Goal: Navigation & Orientation: Understand site structure

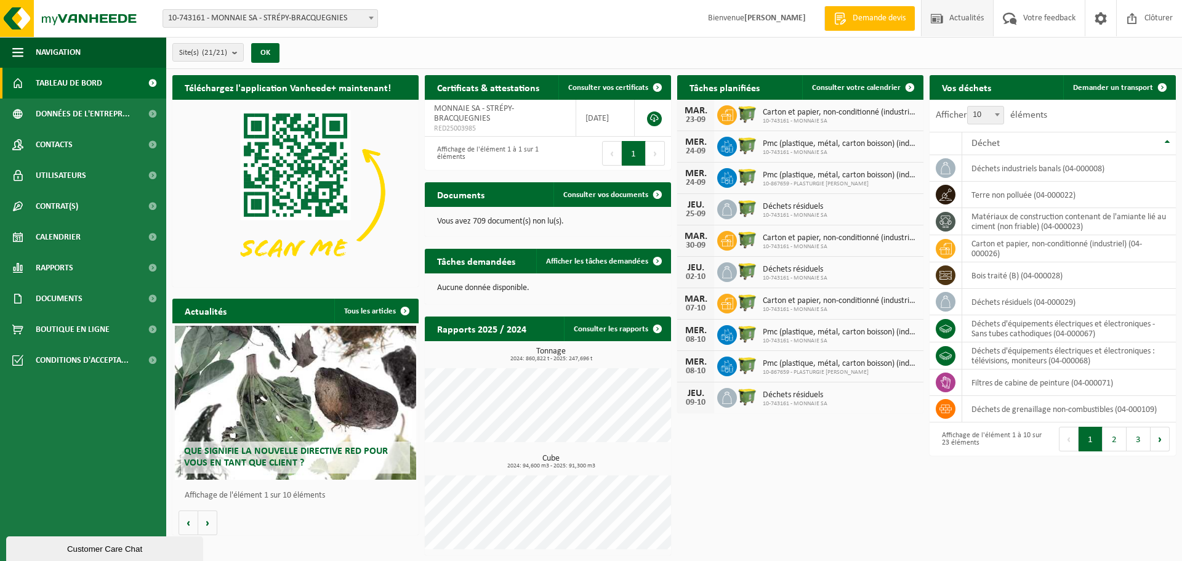
click at [968, 22] on span "Actualités" at bounding box center [966, 18] width 41 height 36
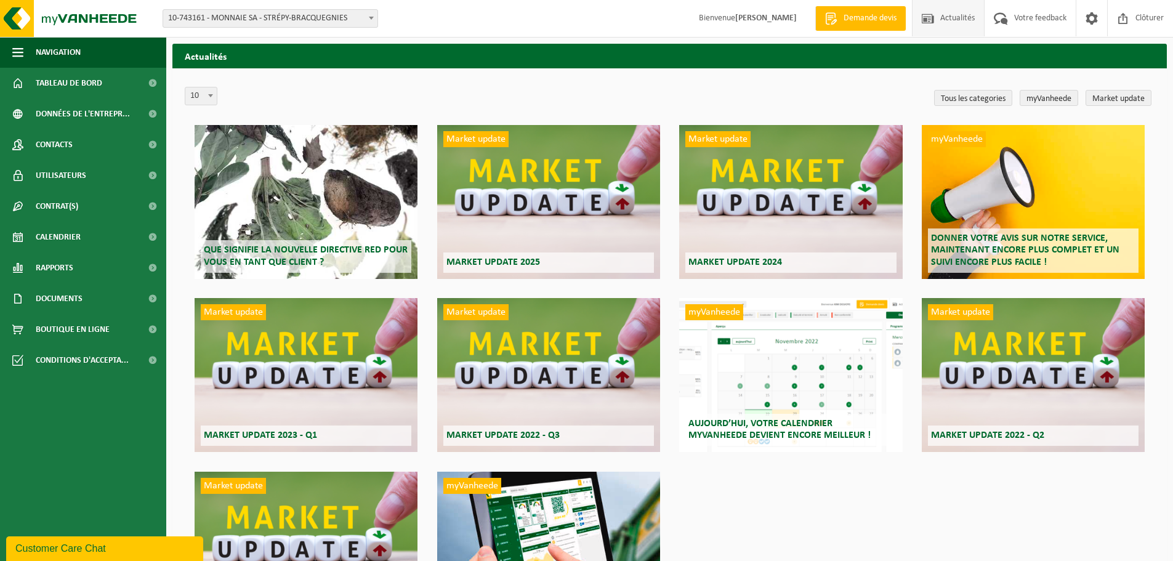
click at [276, 183] on div "Que signifie la nouvelle directive RED pour vous en tant que client ?" at bounding box center [306, 202] width 223 height 154
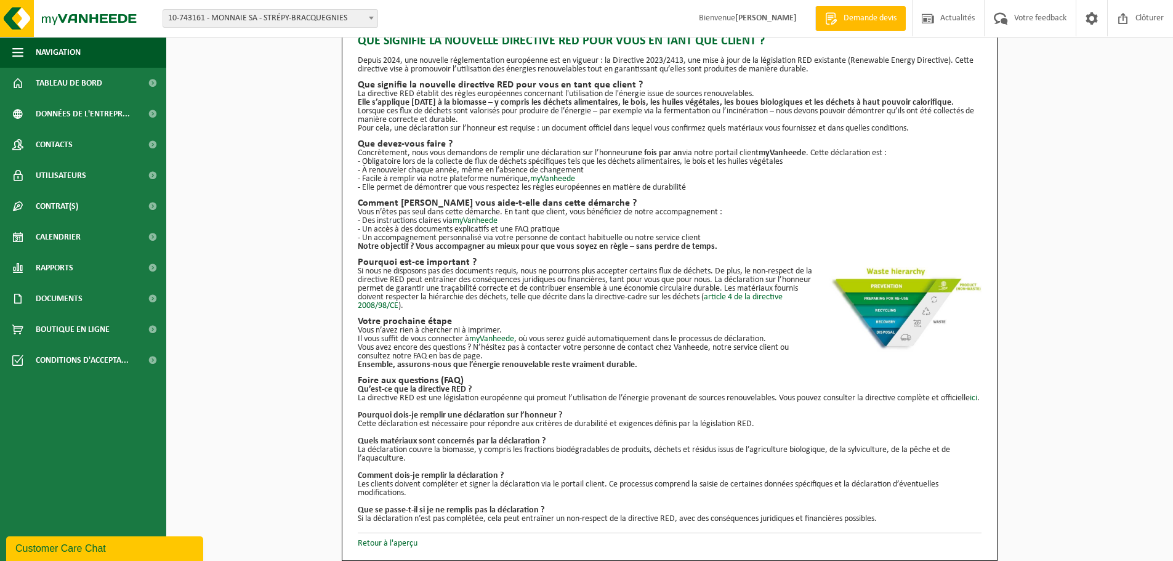
scroll to position [39, 0]
click at [388, 541] on link "Retour à l'aperçu" at bounding box center [388, 543] width 60 height 9
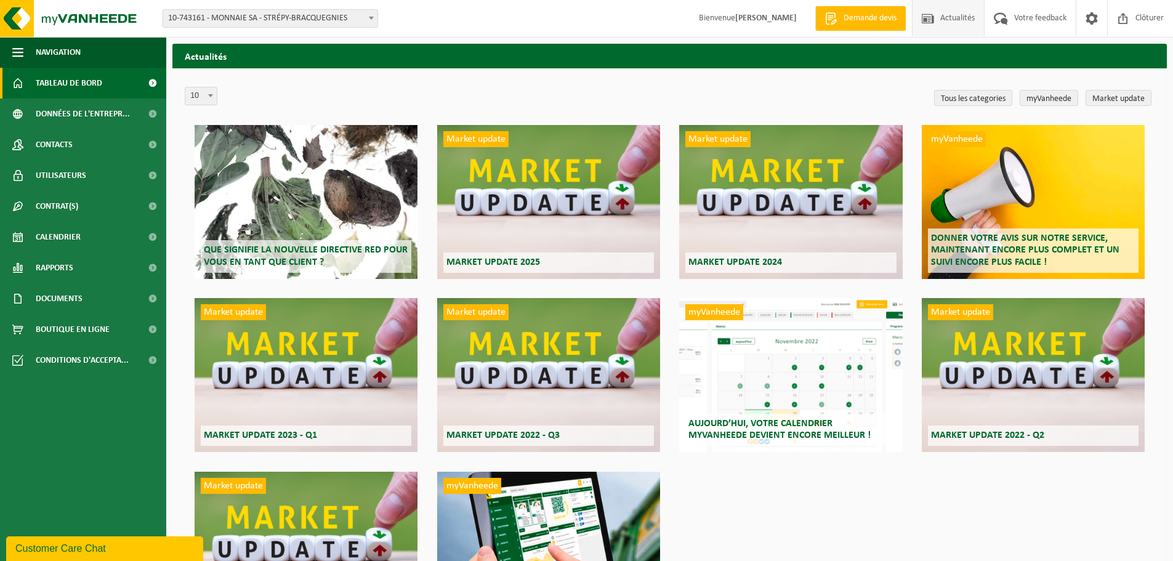
click at [47, 82] on span "Tableau de bord" at bounding box center [69, 83] width 66 height 31
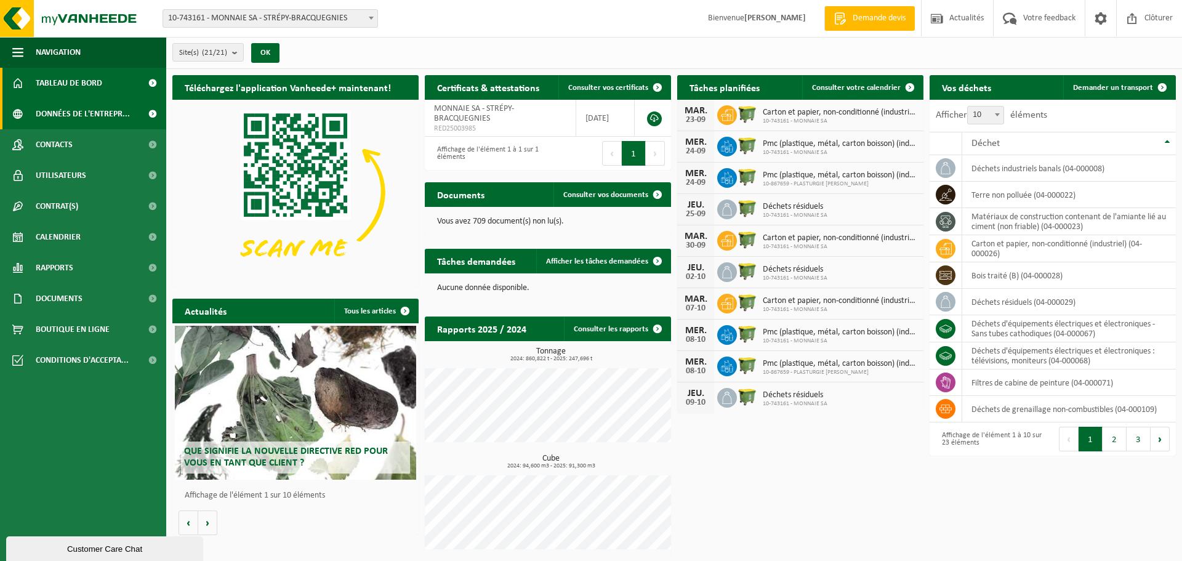
click at [73, 113] on span "Données de l'entrepr..." at bounding box center [83, 113] width 94 height 31
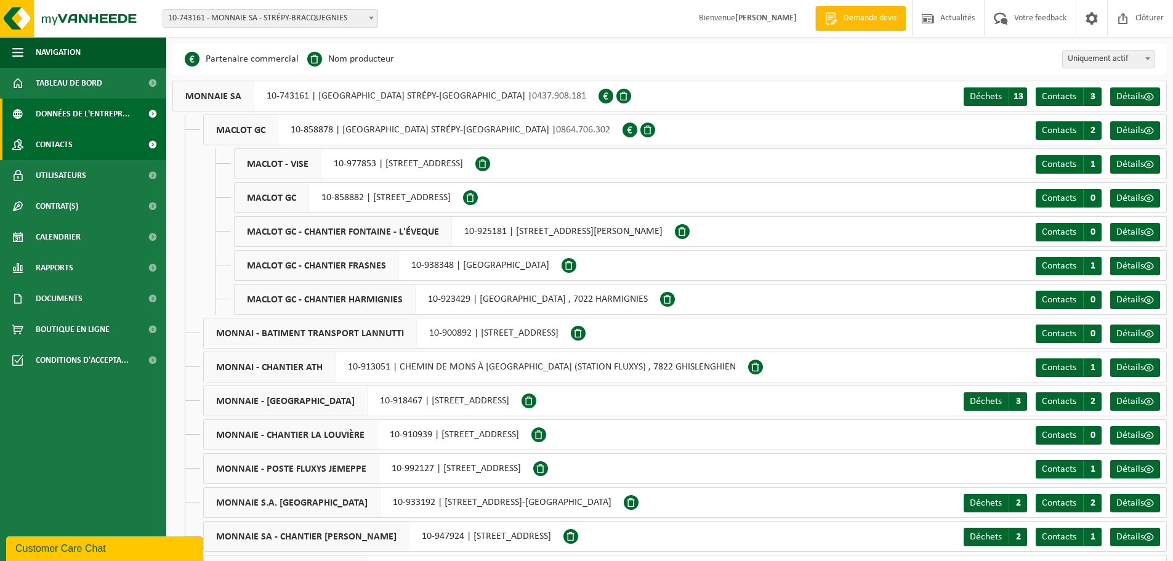
click at [72, 134] on span "Contacts" at bounding box center [54, 144] width 37 height 31
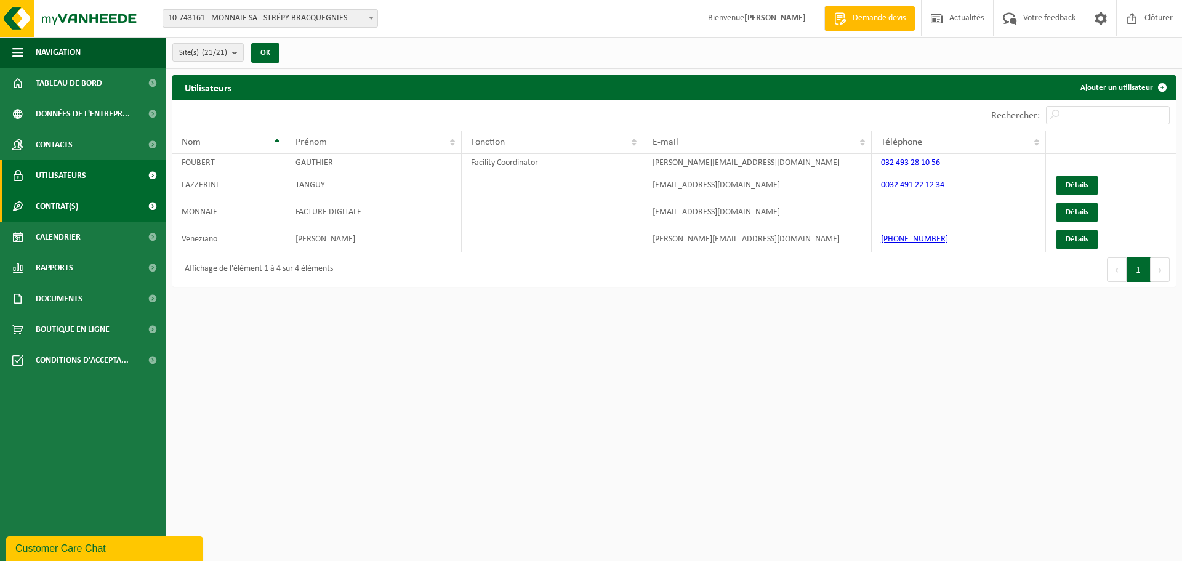
click at [61, 193] on span "Contrat(s)" at bounding box center [57, 206] width 42 height 31
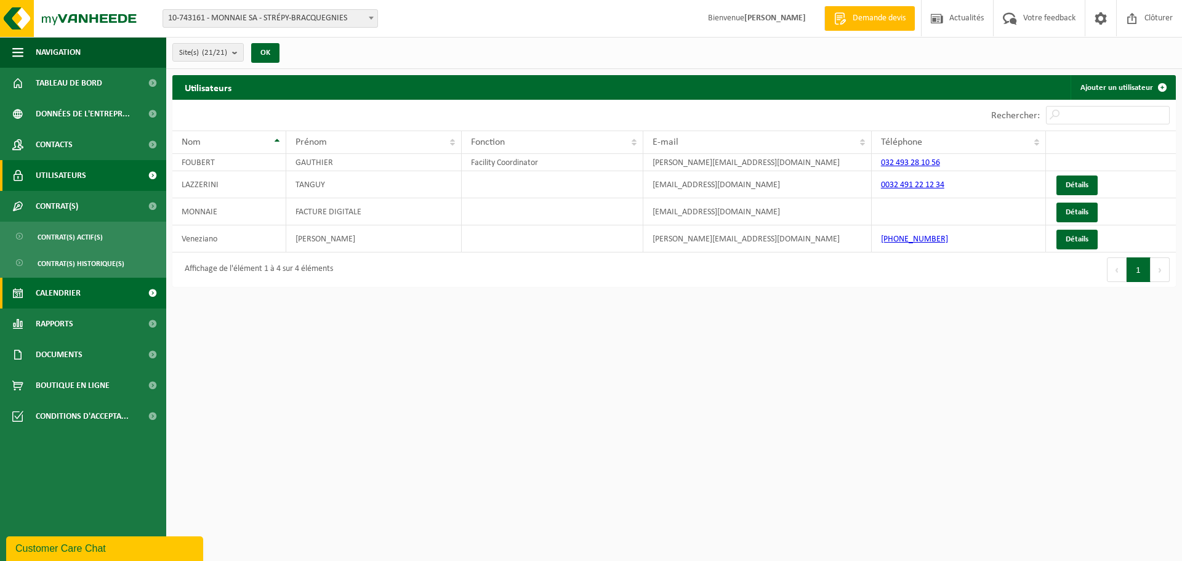
click at [62, 292] on span "Calendrier" at bounding box center [58, 293] width 45 height 31
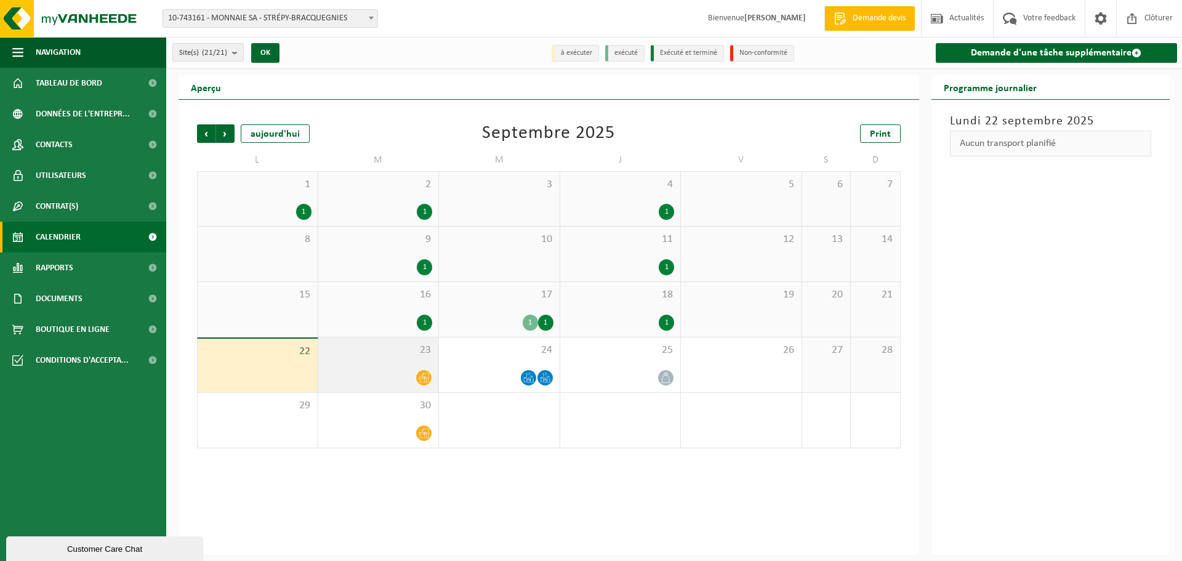
click at [425, 379] on icon at bounding box center [424, 377] width 10 height 10
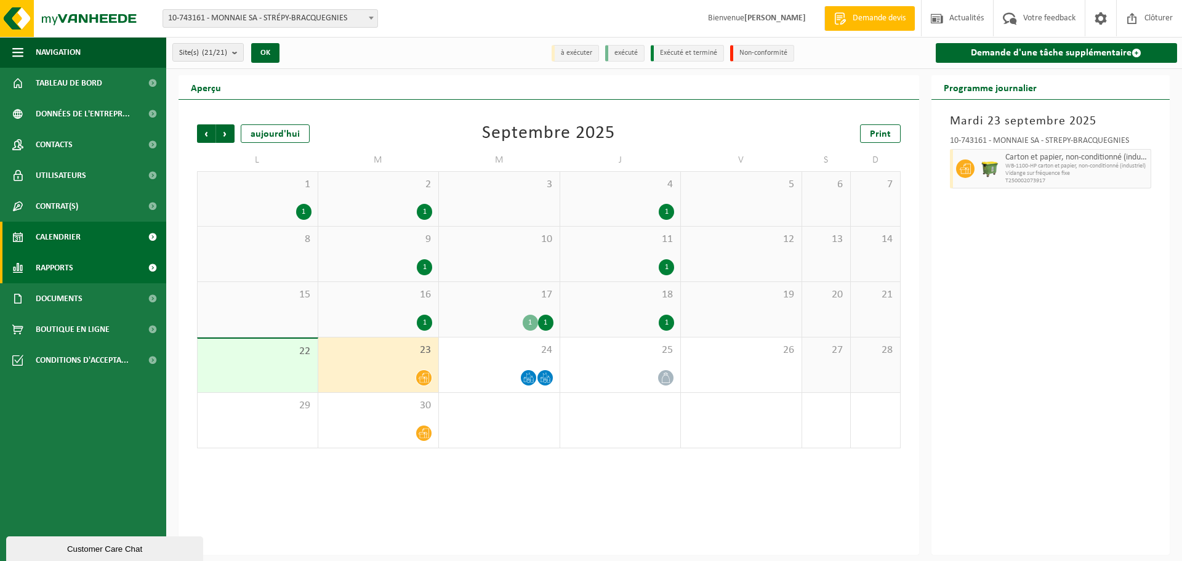
click at [69, 268] on span "Rapports" at bounding box center [55, 267] width 38 height 31
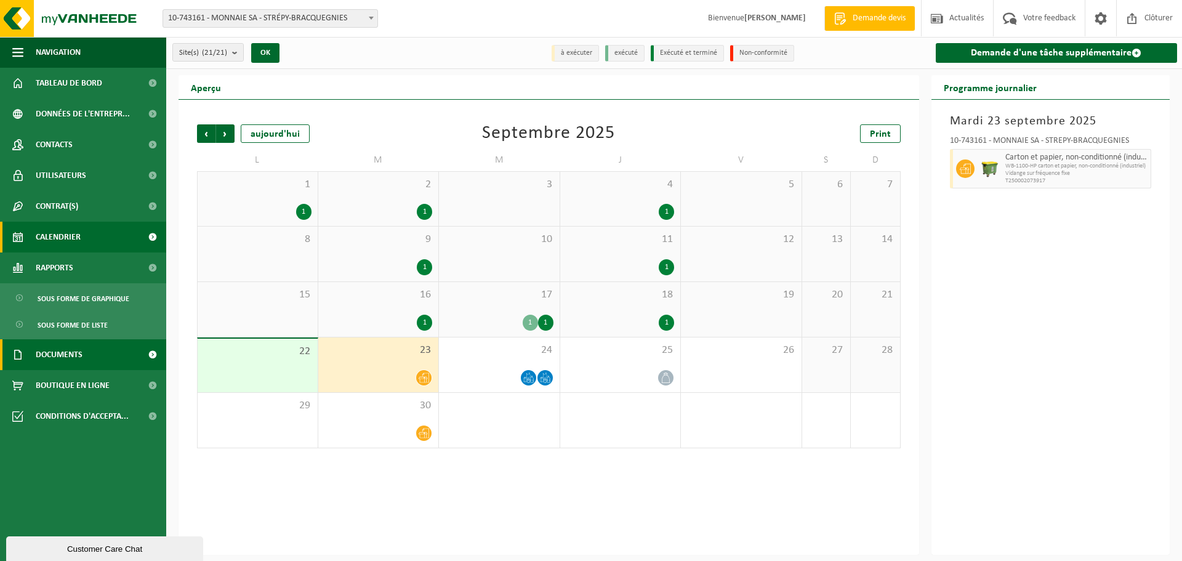
click at [58, 347] on span "Documents" at bounding box center [59, 354] width 47 height 31
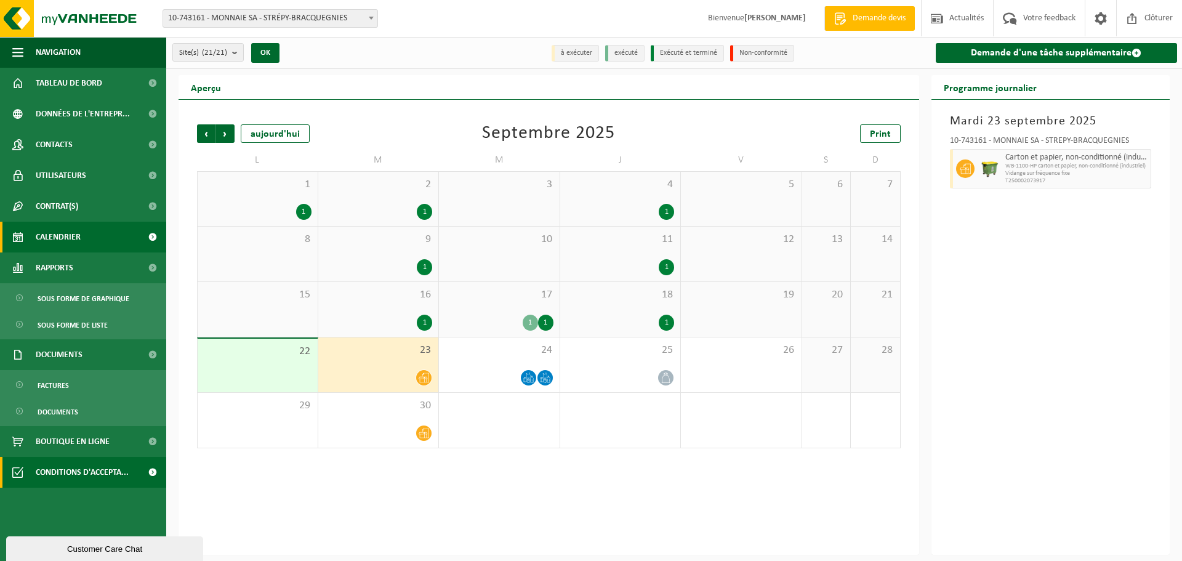
click at [89, 472] on span "Conditions d'accepta..." at bounding box center [82, 472] width 93 height 31
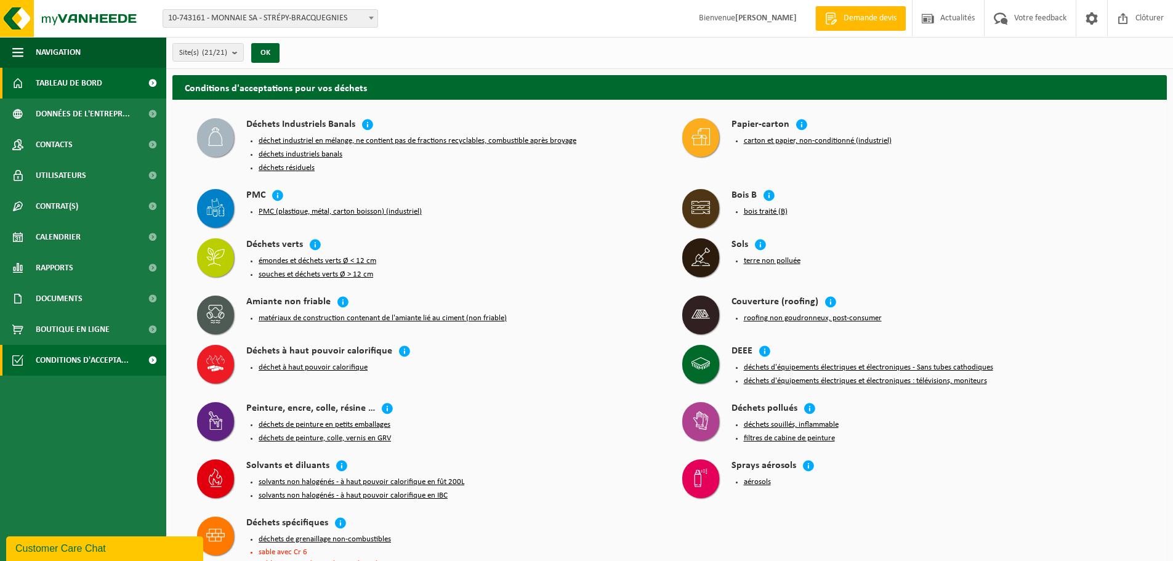
click at [42, 81] on span "Tableau de bord" at bounding box center [69, 83] width 66 height 31
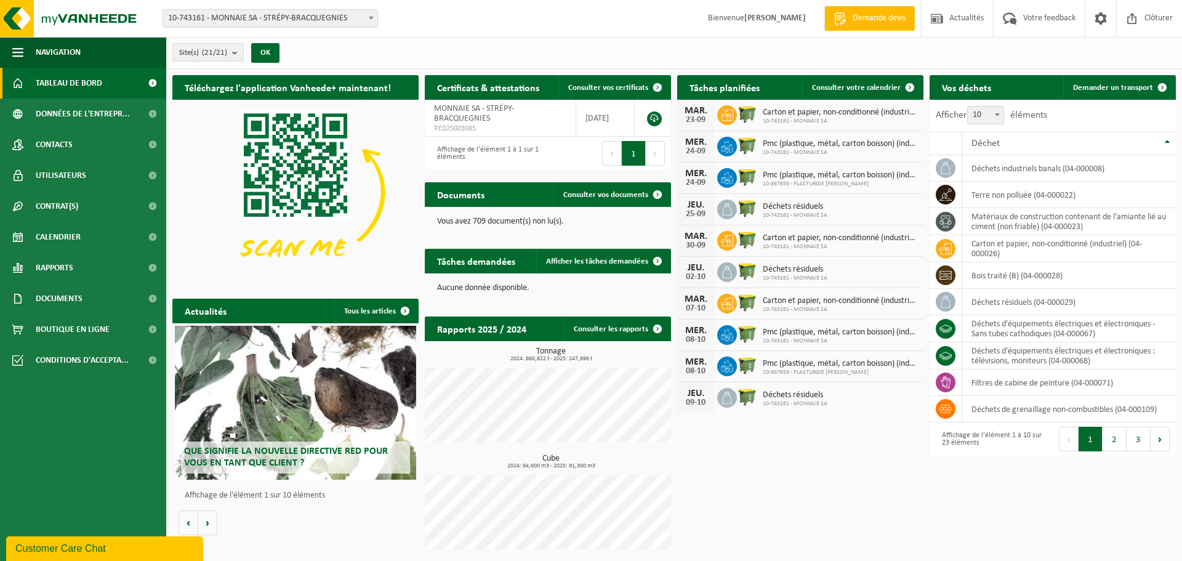
click at [301, 165] on img at bounding box center [295, 192] width 246 height 185
